Goal: Understand process/instructions: Learn how to perform a task or action

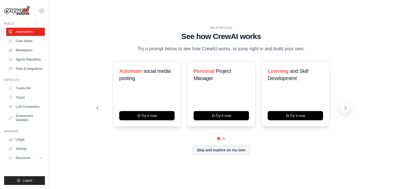
click at [346, 109] on icon at bounding box center [345, 107] width 5 height 5
click at [97, 109] on icon at bounding box center [97, 107] width 2 height 3
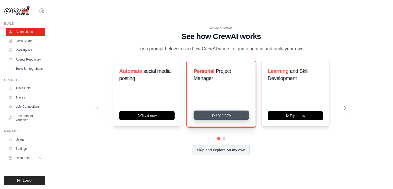
click at [224, 114] on button "Try it now" at bounding box center [221, 115] width 55 height 9
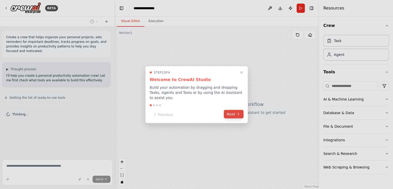
click at [236, 113] on button "Next" at bounding box center [234, 114] width 20 height 8
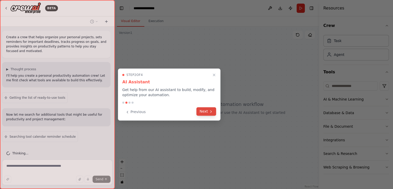
click at [211, 113] on icon at bounding box center [211, 112] width 4 height 4
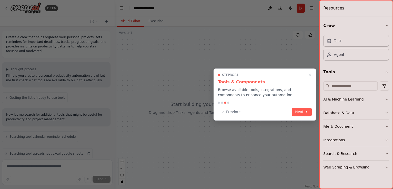
scroll to position [21, 0]
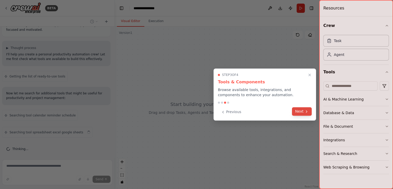
click at [306, 110] on icon at bounding box center [307, 112] width 4 height 4
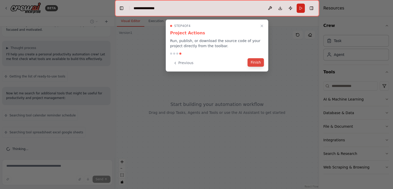
click at [259, 64] on button "Finish" at bounding box center [256, 62] width 16 height 8
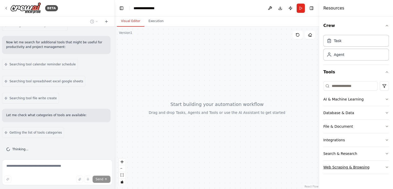
scroll to position [89, 0]
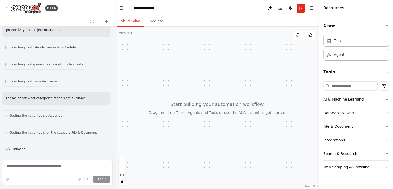
click at [388, 98] on icon "button" at bounding box center [387, 99] width 4 height 4
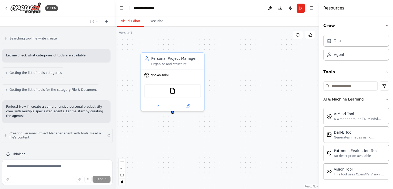
scroll to position [70, 0]
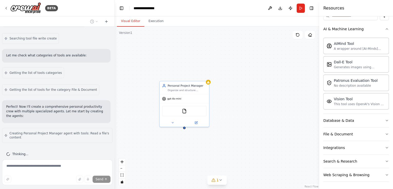
click at [51, 178] on div "Send" at bounding box center [57, 179] width 106 height 7
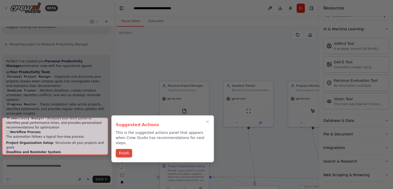
click at [128, 149] on button "Finish" at bounding box center [124, 153] width 16 height 8
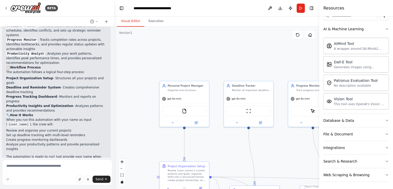
scroll to position [774, 0]
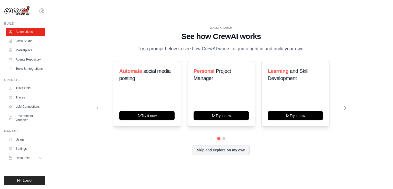
click at [262, 156] on div "WALKTHROUGH See how CrewAI works Try a prompt below to see how CrewAI works, or…" at bounding box center [221, 94] width 262 height 137
click at [23, 41] on link "Crew Studio" at bounding box center [26, 41] width 39 height 8
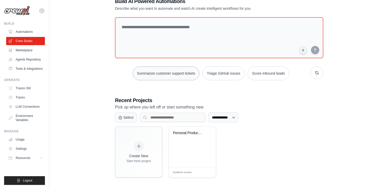
scroll to position [16, 0]
